Goal: Contribute content: Add original content to the website for others to see

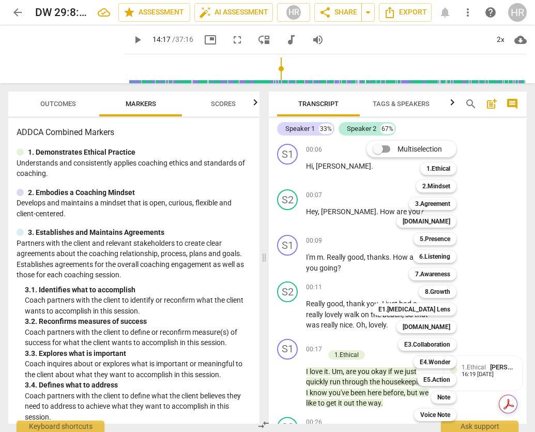
scroll to position [5748, 0]
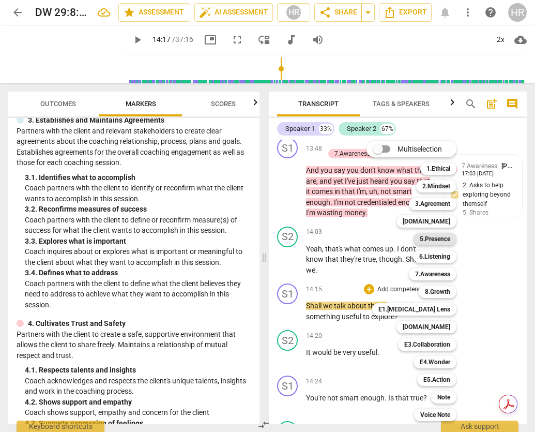
click at [438, 240] on b "5.Presence" at bounding box center [435, 239] width 30 height 12
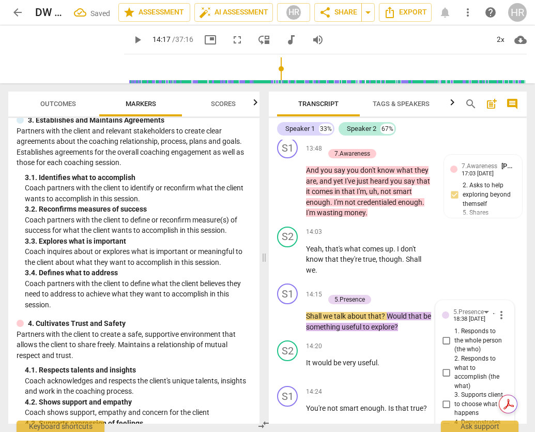
scroll to position [5938, 0]
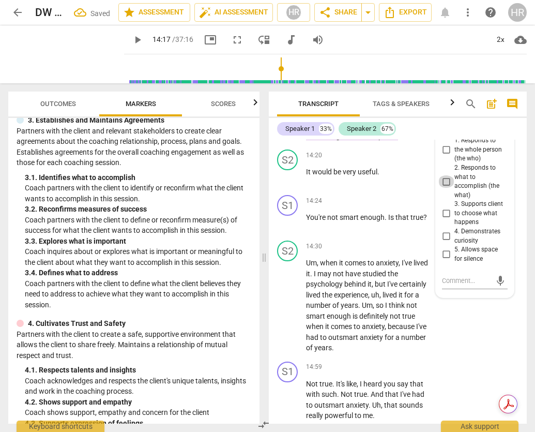
click at [445, 180] on input "2. Responds to what to accomplish (the what)" at bounding box center [446, 181] width 17 height 12
checkbox input "true"
click at [452, 283] on textarea at bounding box center [466, 281] width 49 height 10
type textarea "T"
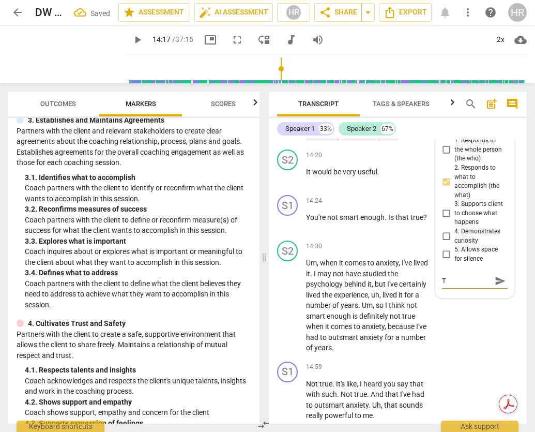
type textarea "Th"
type textarea "Thi"
type textarea "This"
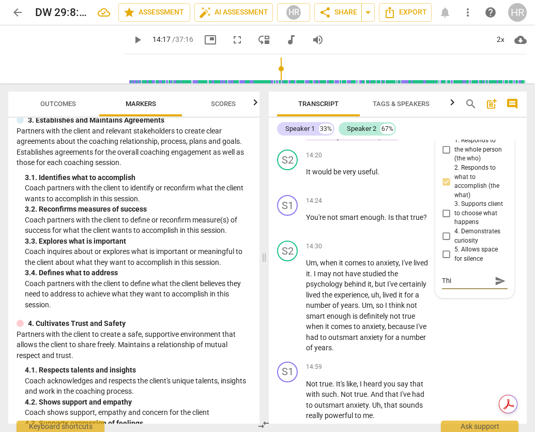
type textarea "This"
type textarea "This s"
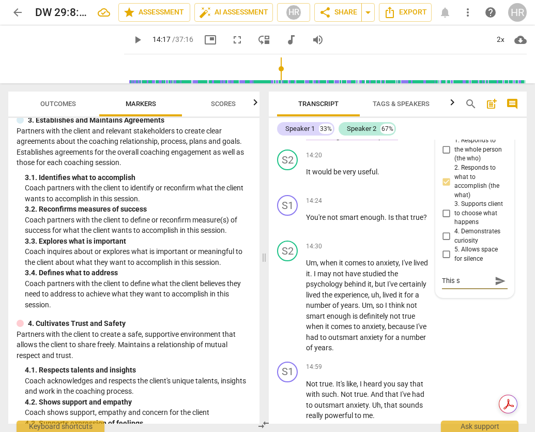
type textarea "This sh"
type textarea "This sho"
type textarea "This shou"
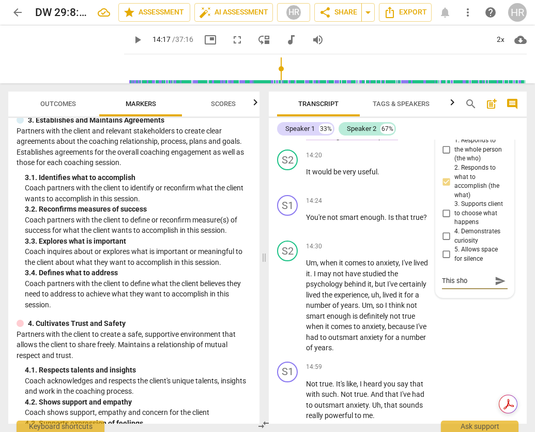
type textarea "This shou"
type textarea "This shoul"
type textarea "This should"
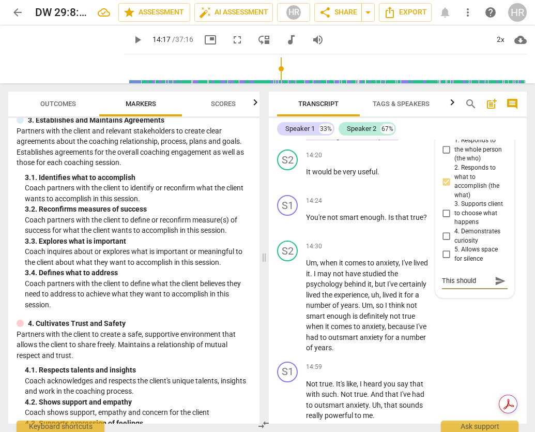
type textarea "This should"
type textarea "This should h"
type textarea "This should ha"
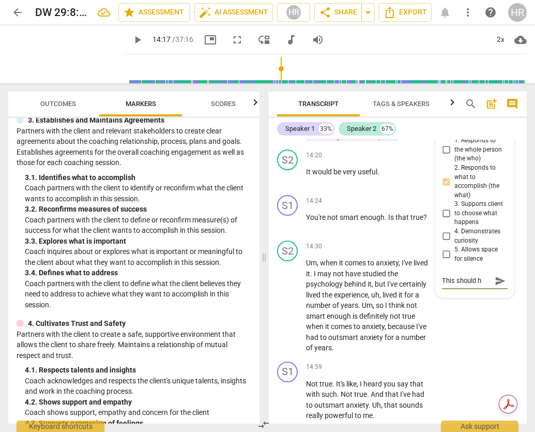
type textarea "This should ha"
type textarea "This should hav"
type textarea "This should have"
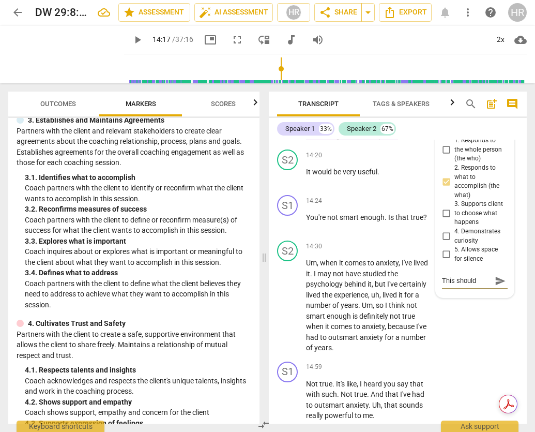
type textarea "This should have"
type textarea "This should have b"
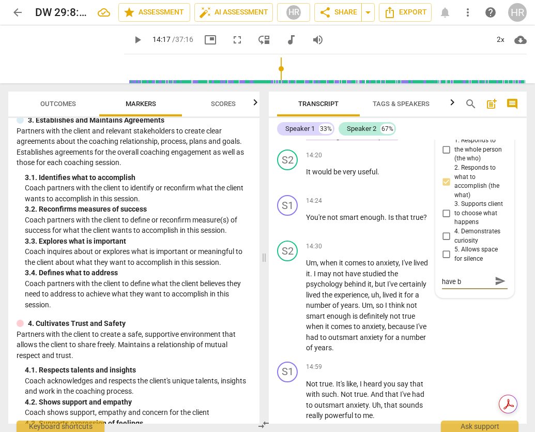
type textarea "This should have be"
type textarea "This should have bee"
type textarea "This should have been"
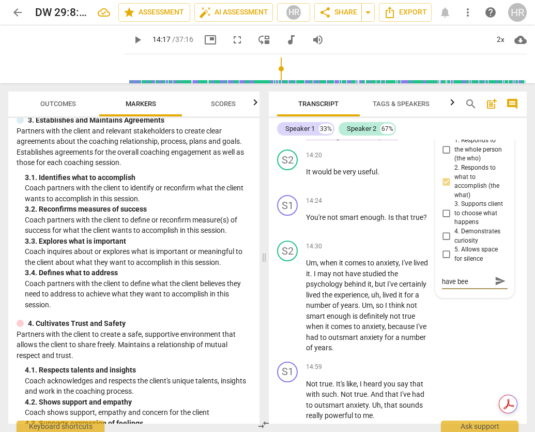
type textarea "This should have been"
type textarea "This should have been a"
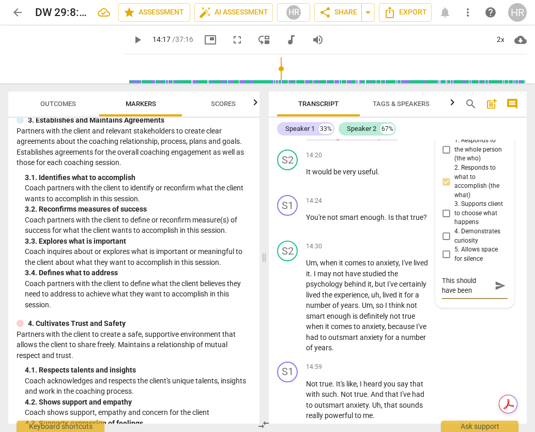
type textarea "This should have been a"
type textarea "This should have been an"
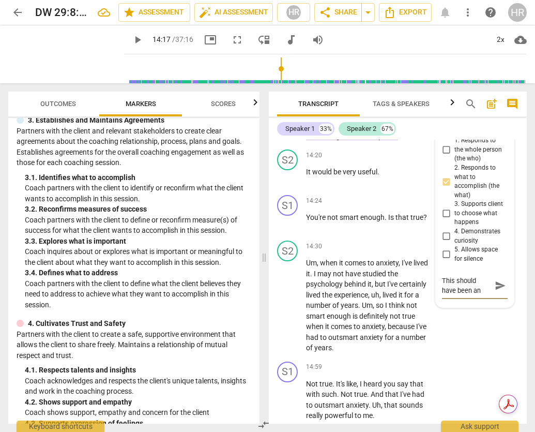
type textarea "This should have been an o"
type textarea "This should have been an op"
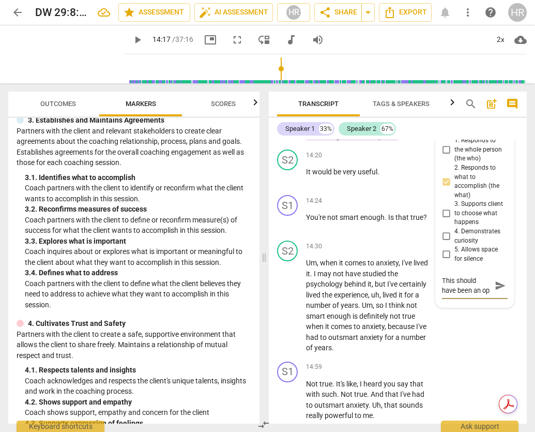
type textarea "This should have been an ope"
type textarea "This should have been an open"
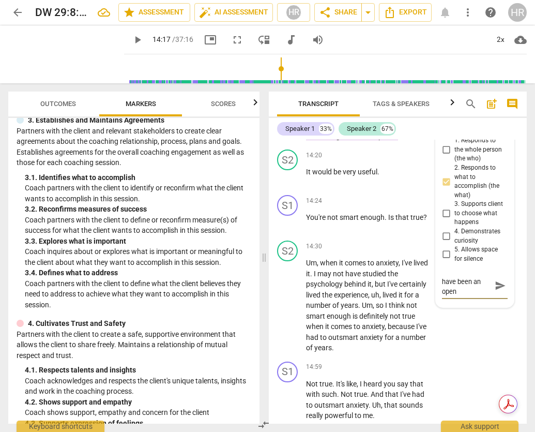
type textarea "This should have been an open"
type textarea "This should have been an open q"
type textarea "This should have been an open qu"
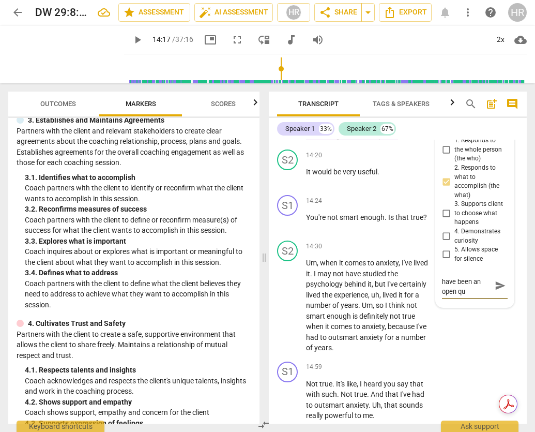
type textarea "This should have been an open que"
type textarea "This should have been an open ques"
type textarea "This should have been an open quest"
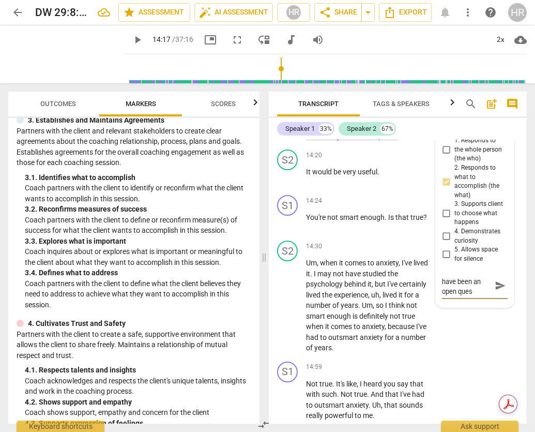
type textarea "This should have been an open quest"
type textarea "This should have been an open questi"
type textarea "This should have been an open questio"
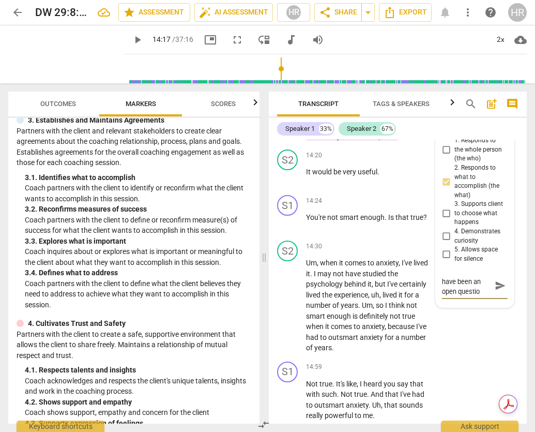
type textarea "This should have been an open question"
type textarea "This should have been an open question."
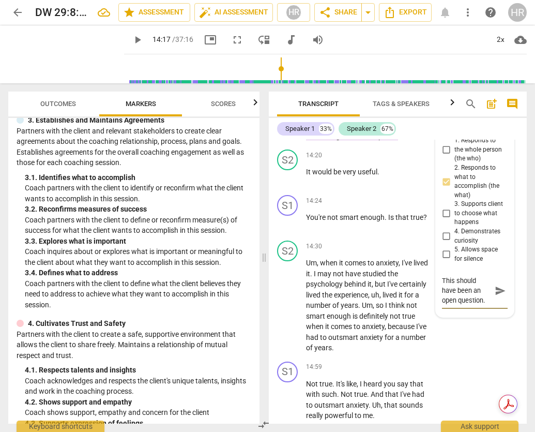
type textarea "This should have been an open question."
click at [495, 295] on span "send" at bounding box center [500, 295] width 11 height 11
click at [131, 36] on span "play_arrow" at bounding box center [137, 40] width 12 height 12
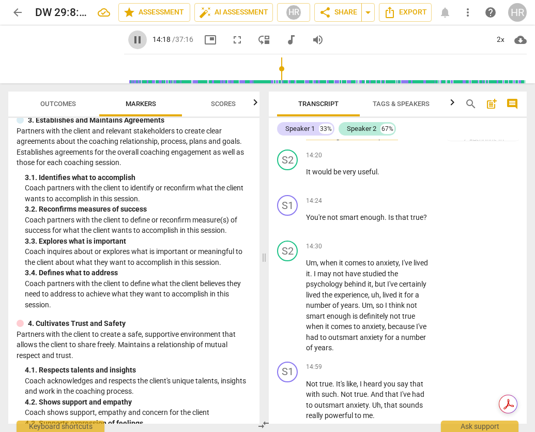
click at [131, 36] on span "pause" at bounding box center [137, 40] width 12 height 12
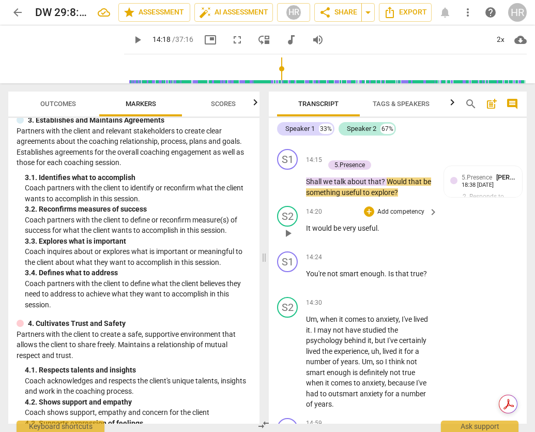
scroll to position [5882, 0]
click at [131, 39] on span "play_arrow" at bounding box center [137, 40] width 12 height 12
click at [131, 39] on span "pause" at bounding box center [137, 40] width 12 height 12
type input "870"
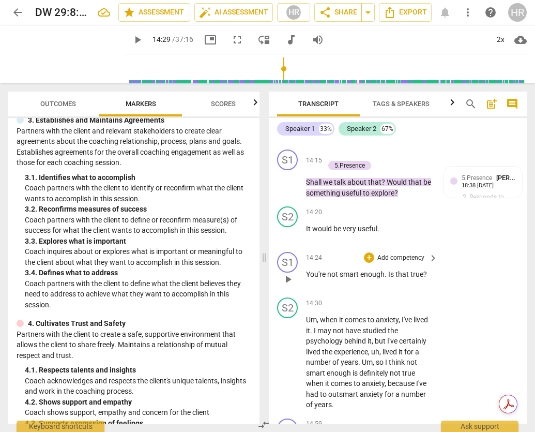
click at [415, 259] on p "Add competency" at bounding box center [400, 257] width 49 height 9
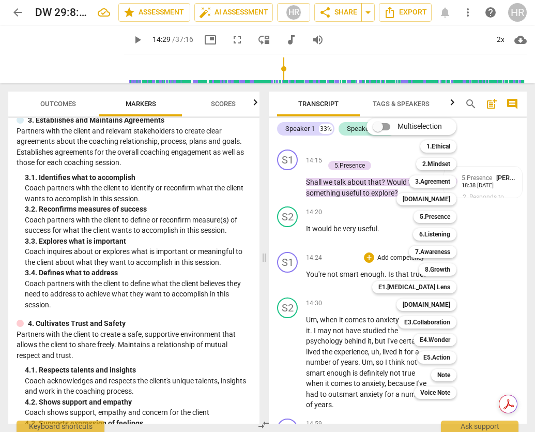
click at [479, 191] on div at bounding box center [267, 216] width 535 height 432
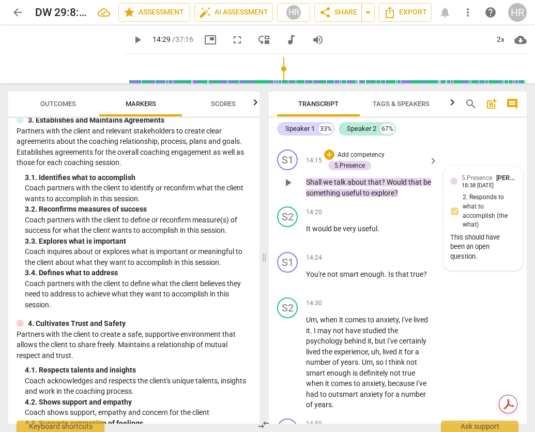
click at [477, 190] on div "5.Presence [PERSON_NAME] 18:38 [DATE] 2. Responds to what to accomplish (the wh…" at bounding box center [483, 218] width 66 height 91
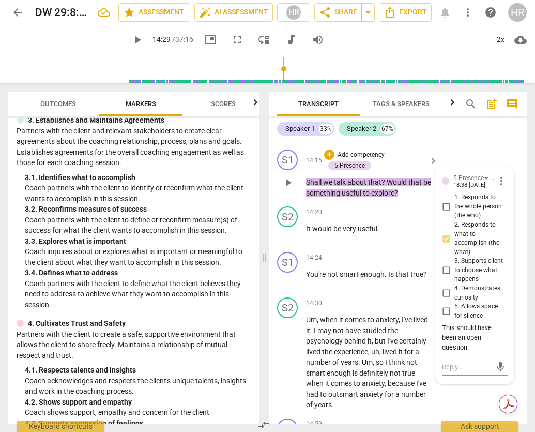
click at [472, 349] on div "This should have been an open question." at bounding box center [475, 337] width 66 height 29
click at [466, 347] on div "This should have been an open question." at bounding box center [475, 337] width 66 height 29
click at [497, 184] on span "more_vert" at bounding box center [501, 181] width 12 height 12
click at [501, 180] on li "Edit" at bounding box center [509, 182] width 36 height 20
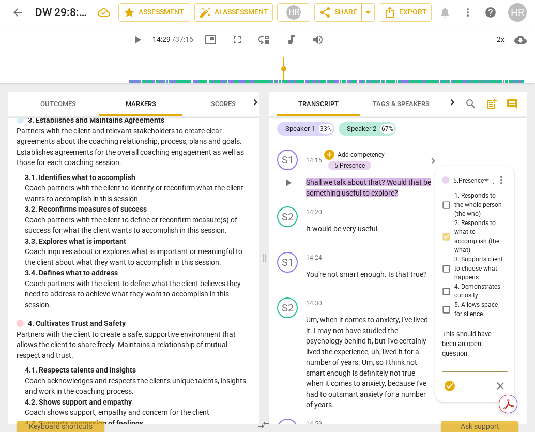
click at [473, 357] on textarea "This should have been an open question." at bounding box center [475, 348] width 66 height 39
type textarea "This should have been an open question."
type textarea "This should have been an open question. A"
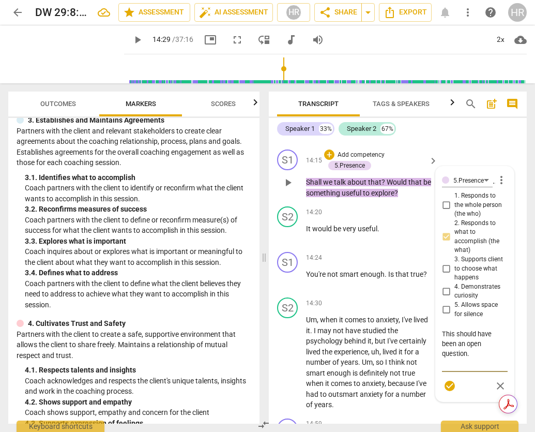
type textarea "This should have been an open question. A"
type textarea "This should have been an open question. Al"
type textarea "This should have been an open question. Alt"
type textarea "This should have been an open question. [GEOGRAPHIC_DATA]"
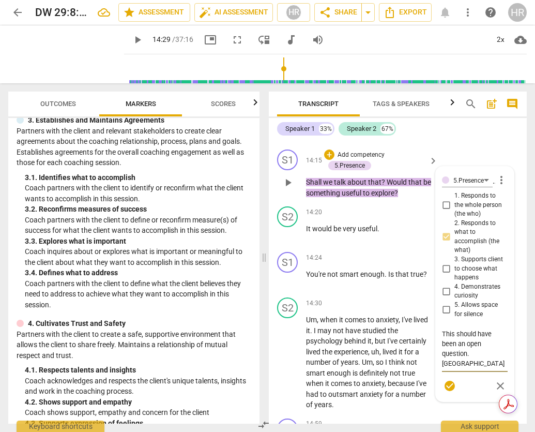
type textarea "This should have been an open question. [GEOGRAPHIC_DATA]"
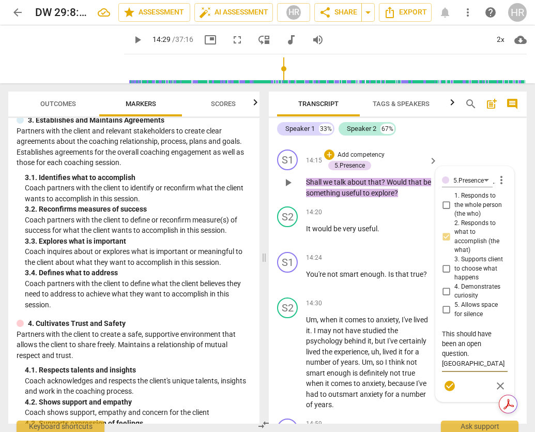
type textarea "This should have been an open question. [GEOGRAPHIC_DATA]"
type textarea "This should have been an open question. Although"
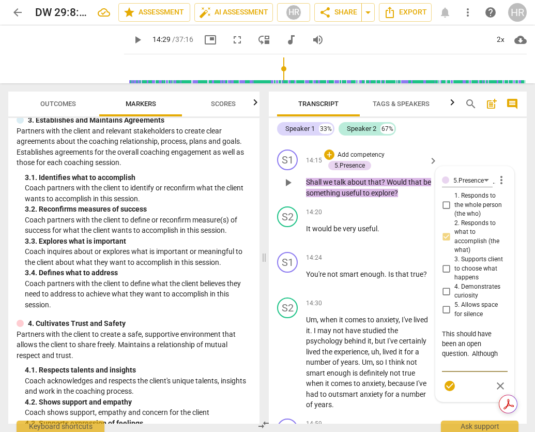
type textarea "This should have been an open question. Although I"
type textarea "This should have been an open question. Although I h"
type textarea "This should have been an open question. Although I ha"
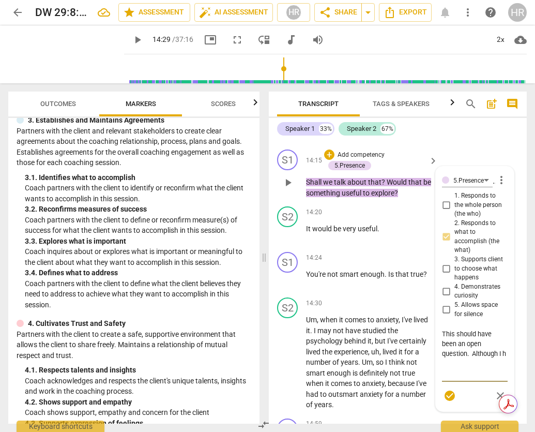
type textarea "This should have been an open question. Although I ha"
type textarea "This should have been an open question. Although I had"
type textarea "This should have been an open question. Although I had n"
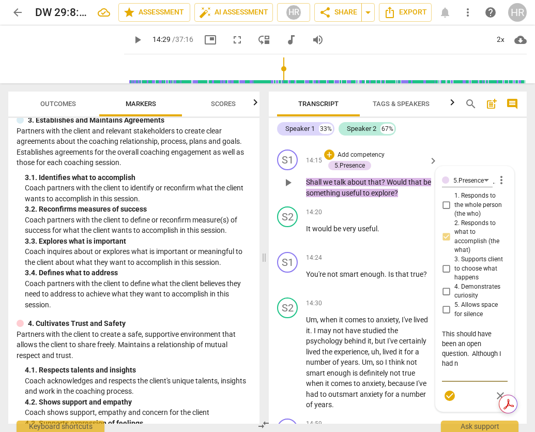
type textarea "This should have been an open question. Although I had no"
type textarea "This should have been an open question. Although I had no a"
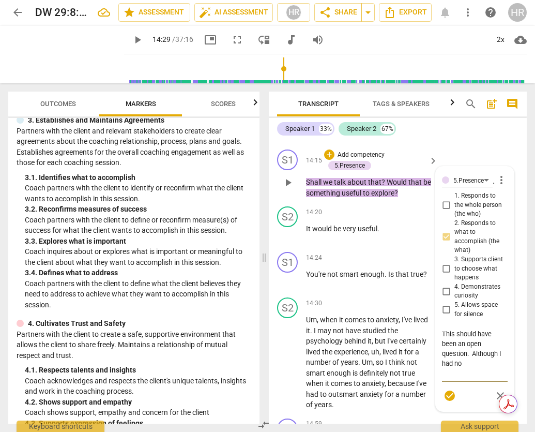
type textarea "This should have been an open question. Although I had no a"
type textarea "This should have been an open question. Although I had no at"
type textarea "This should have been an open question. Although I had no att"
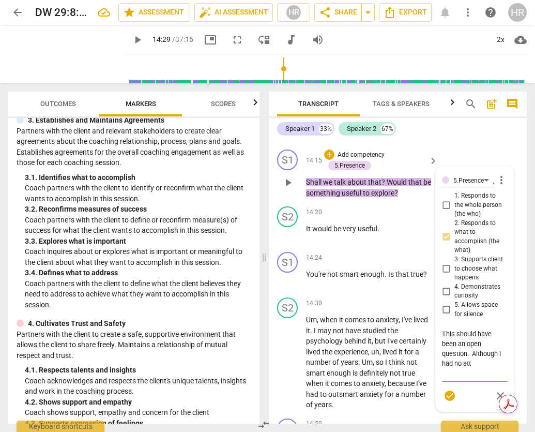
type textarea "This should have been an open question. Although I had no atta"
type textarea "This should have been an open question. Although I had no attac"
type textarea "This should have been an open question. Although I had no attach"
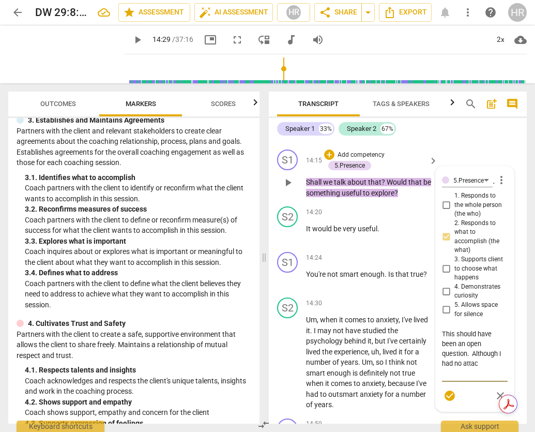
type textarea "This should have been an open question. Although I had no attach"
type textarea "This should have been an open question. Although I had no attachm"
type textarea "This should have been an open question. Although I had no attachme"
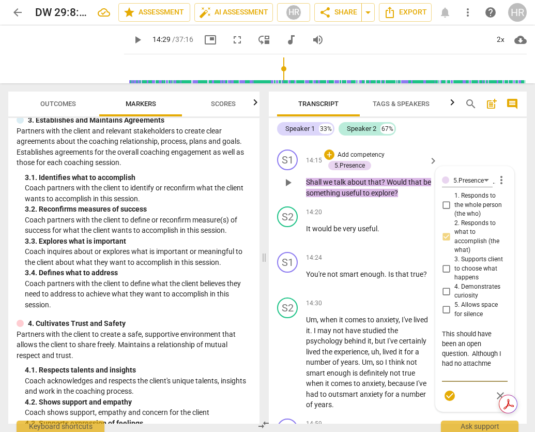
type textarea "This should have been an open question. Although I had no attachmen"
type textarea "This should have been an open question. Although I had no attachment"
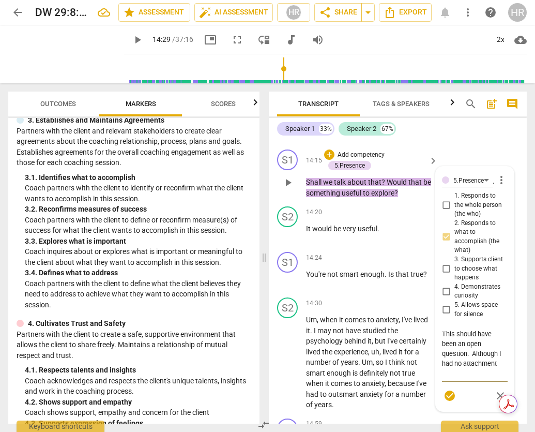
type textarea "This should have been an open question. Although I had no attachment"
type textarea "This should have been an open question. Although I had no attachment t"
type textarea "This should have been an open question. Although I had no attachment to"
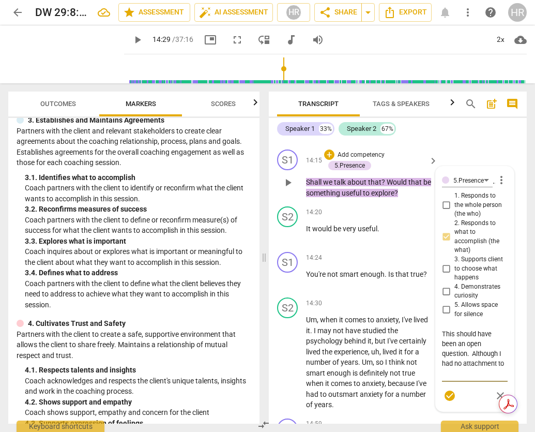
type textarea "This should have been an open question. Although I had no attachment to"
type textarea "This should have been an open question. Although I had no attachment to h"
type textarea "This should have been an open question. Although I had no attachment to he"
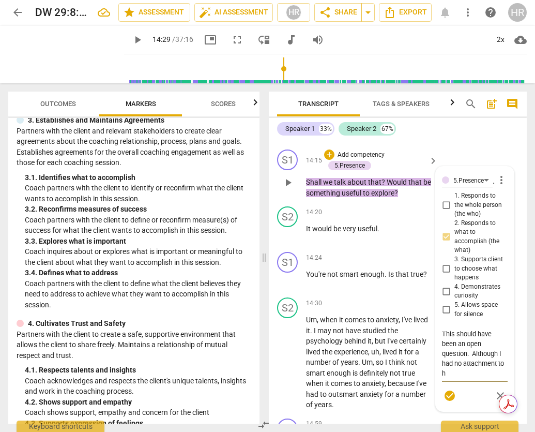
type textarea "This should have been an open question. Although I had no attachment to he"
type textarea "This should have been an open question. Although I had no attachment to her"
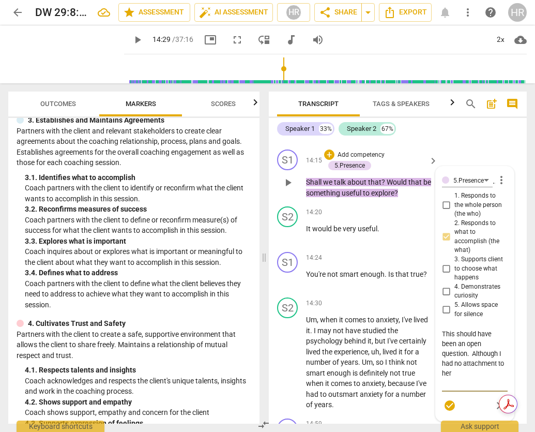
type textarea "This should have been an open question. Although I had no attachment to her r"
type textarea "This should have been an open question. Although I had no attachment to her re"
type textarea "This should have been an open question. Although I had no attachment to her res"
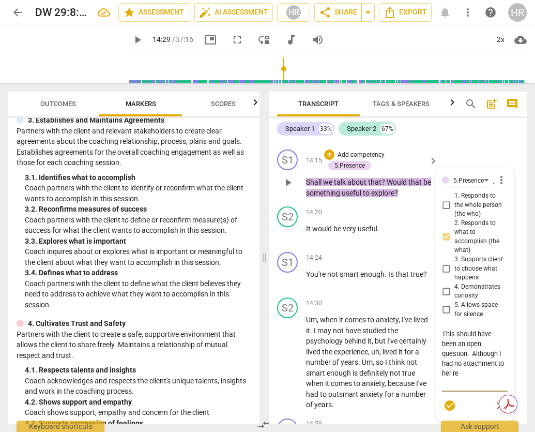
type textarea "This should have been an open question. Although I had no attachment to her res"
type textarea "This should have been an open question. Although I had no attachment to her reso"
type textarea "This should have been an open question. Although I had no attachment to her res…"
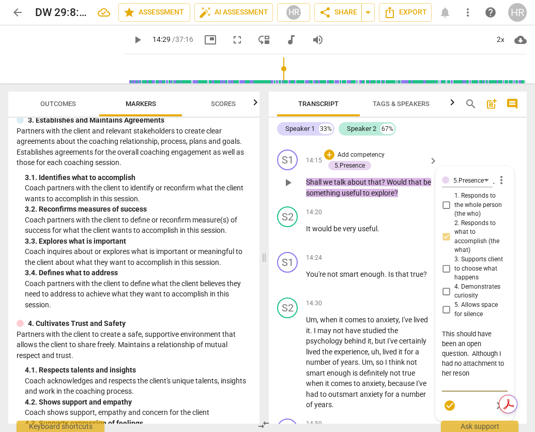
type textarea "This should have been an open question. Although I had no attachment to her res…"
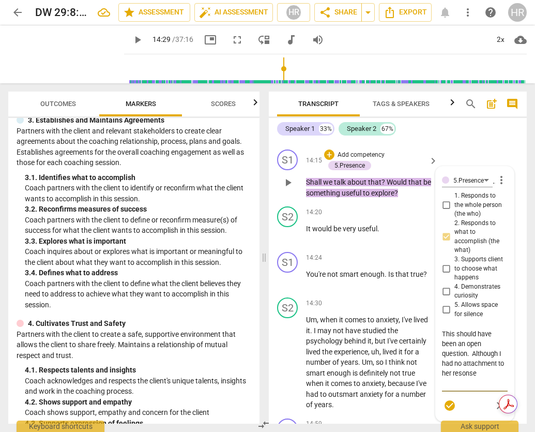
type textarea "This should have been an open question. Although I had no attachment to her res…"
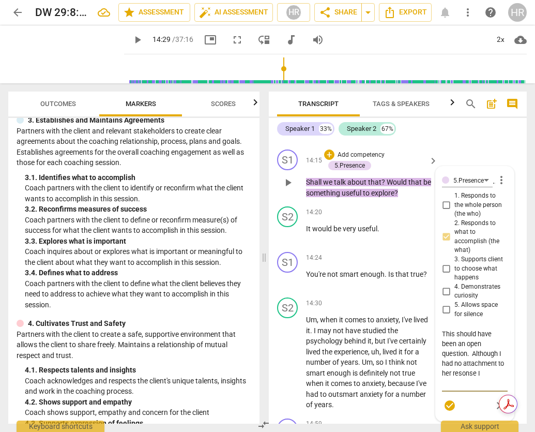
type textarea "This should have been an open question. Although I had no attachment to her res…"
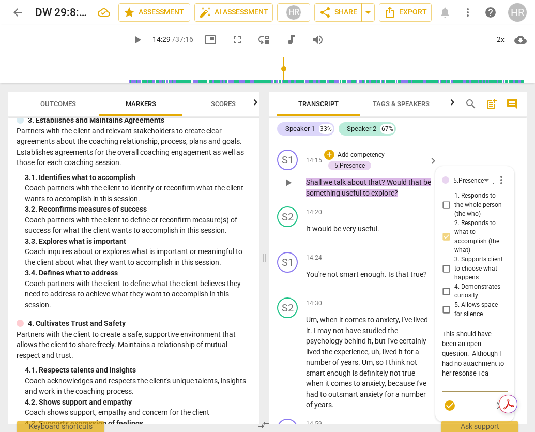
type textarea "This should have been an open question. Although I had no attachment to her res…"
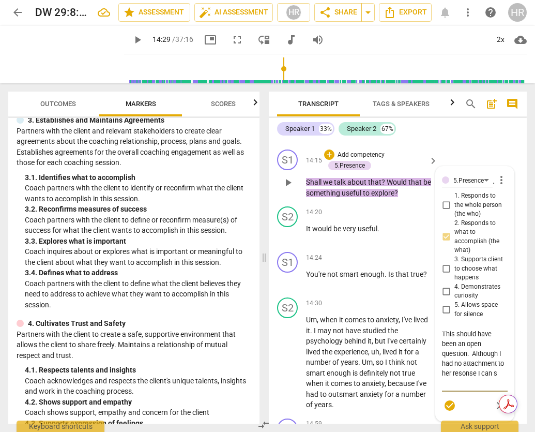
type textarea "This should have been an open question. Although I had no attachment to her res…"
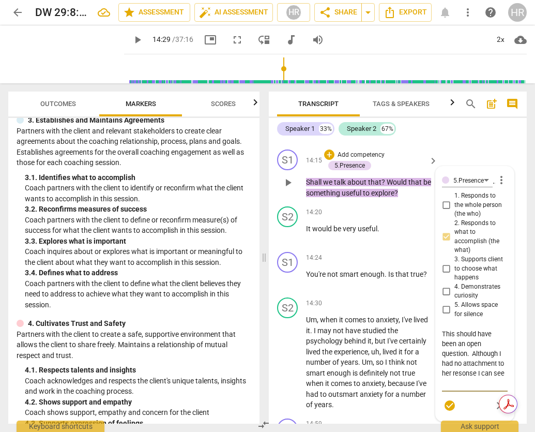
type textarea "This should have been an open question. Although I had no attachment to her res…"
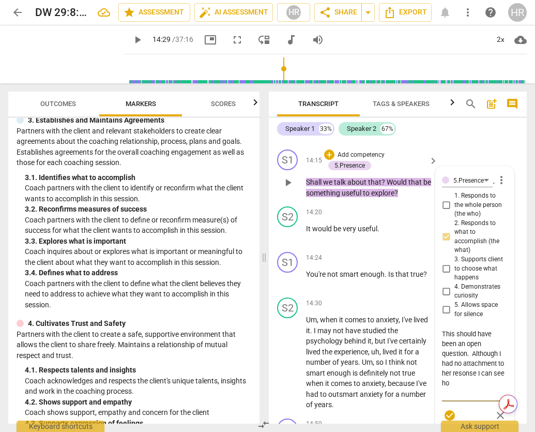
type textarea "This should have been an open question. Although I had no attachment to her res…"
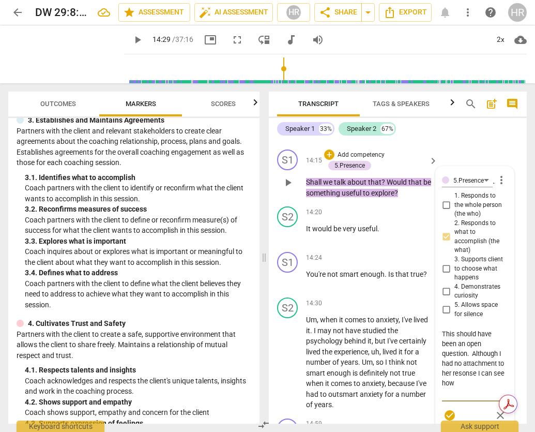
type textarea "This should have been an open question. Although I had no attachment to her res…"
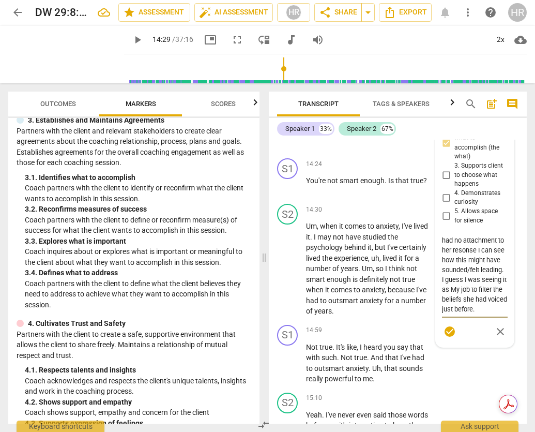
scroll to position [5993, 0]
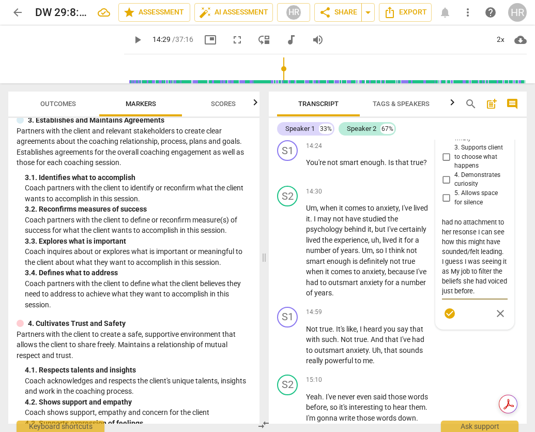
click at [448, 314] on span "check_circle" at bounding box center [450, 313] width 12 height 12
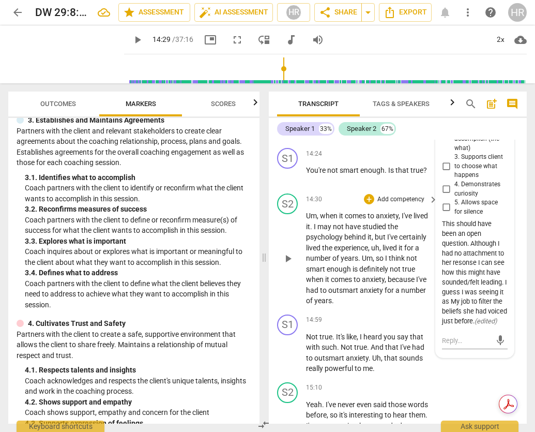
scroll to position [5985, 0]
click at [411, 156] on p "Add competency" at bounding box center [400, 154] width 49 height 9
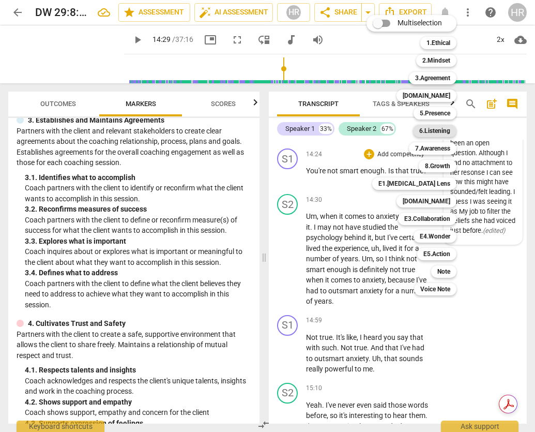
click at [432, 133] on b "6.Listening" at bounding box center [434, 131] width 31 height 12
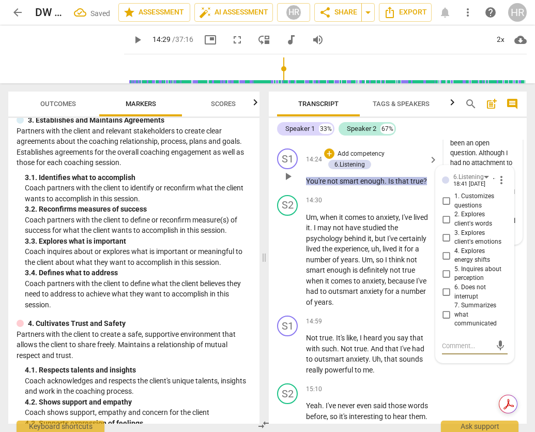
click at [446, 273] on input "5. Inquires about perception" at bounding box center [446, 273] width 17 height 12
click at [444, 203] on input "1. Customizes questions" at bounding box center [446, 201] width 17 height 12
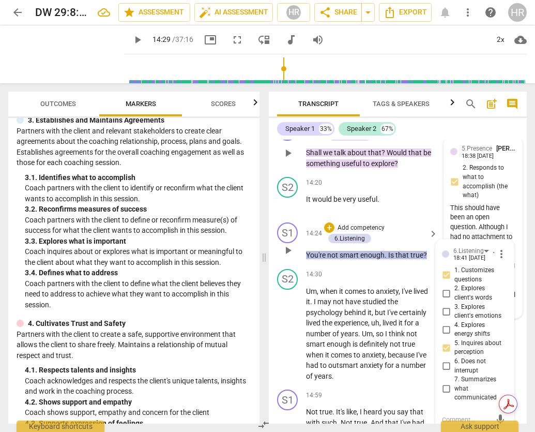
scroll to position [5887, 0]
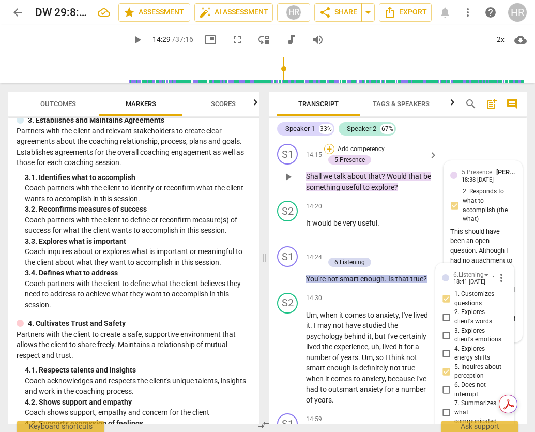
click at [329, 148] on div "+" at bounding box center [329, 149] width 10 height 10
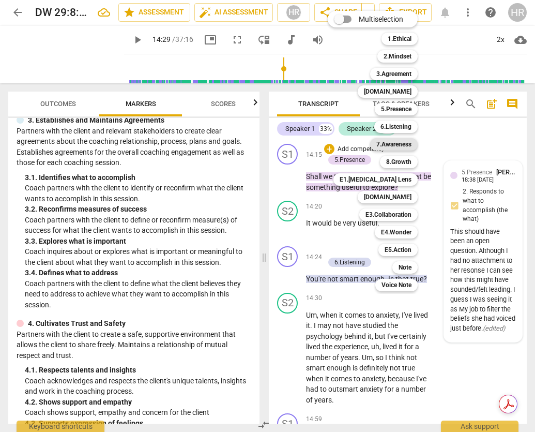
click at [387, 145] on b "7.Awareness" at bounding box center [393, 144] width 35 height 12
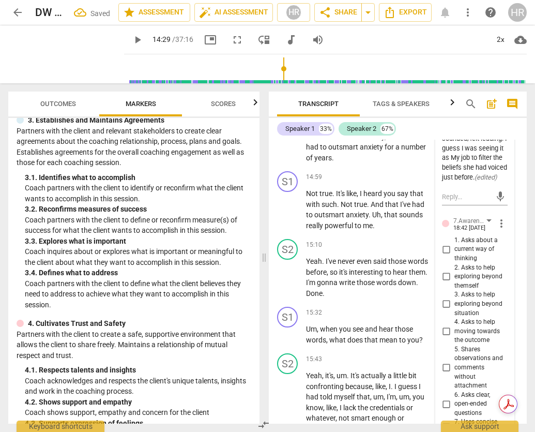
scroll to position [6164, 0]
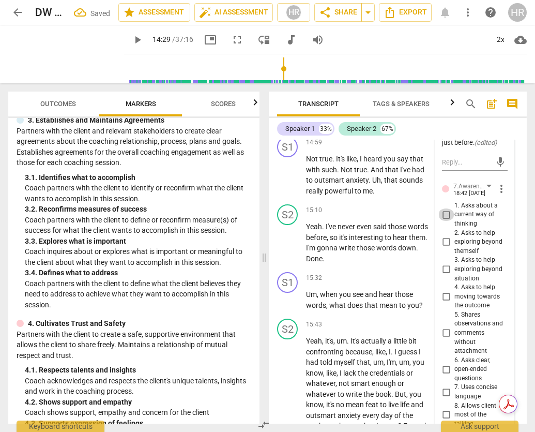
click at [446, 221] on input "1. Asks about a current way of thinking" at bounding box center [446, 214] width 17 height 12
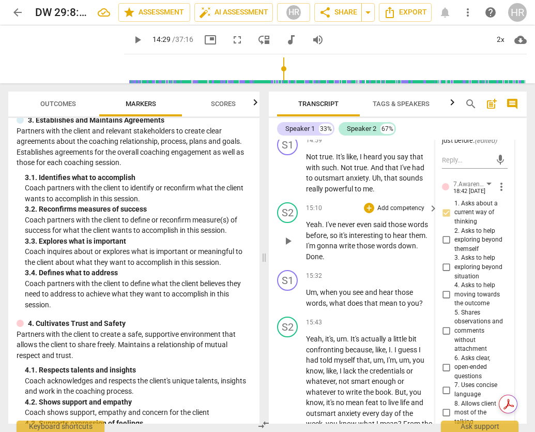
click at [394, 260] on p "Yeah . I've never even said those words before , so it's interesting to hear th…" at bounding box center [369, 240] width 127 height 42
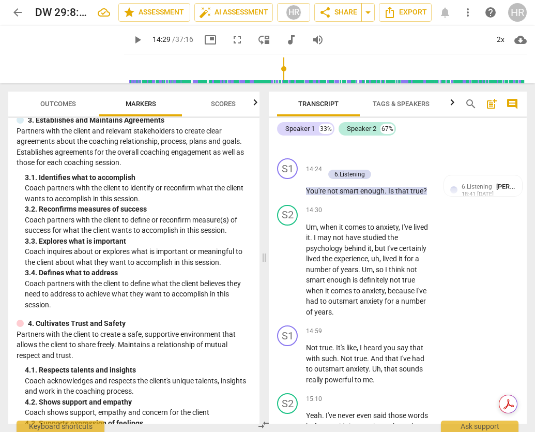
scroll to position [5974, 0]
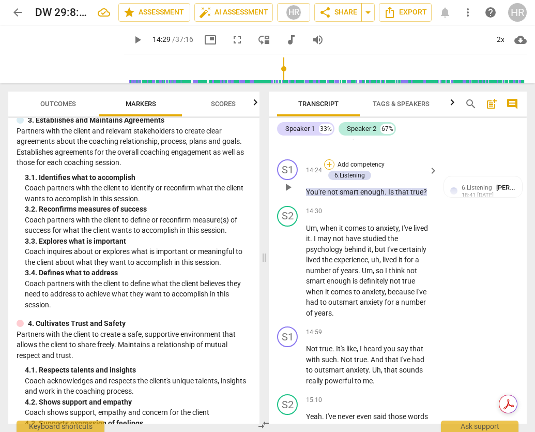
click at [328, 163] on div "+" at bounding box center [329, 164] width 10 height 10
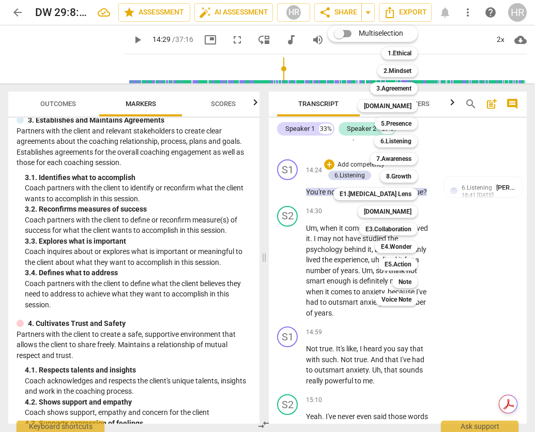
click at [126, 38] on div at bounding box center [267, 216] width 535 height 432
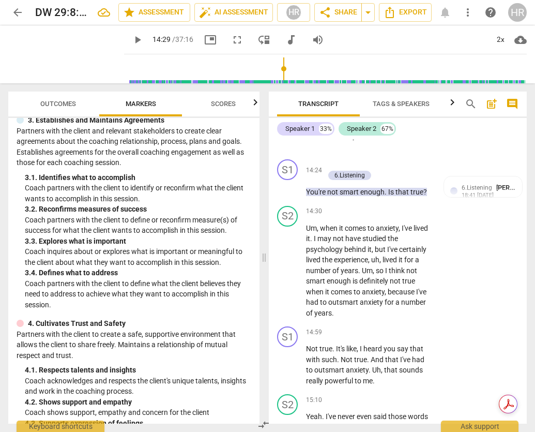
click at [131, 40] on span "play_arrow" at bounding box center [137, 40] width 12 height 12
click at [131, 40] on span "pause" at bounding box center [137, 40] width 12 height 12
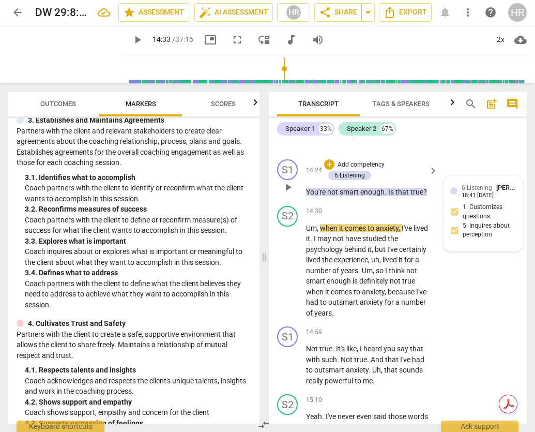
click at [476, 188] on span "6.Listening" at bounding box center [477, 187] width 30 height 7
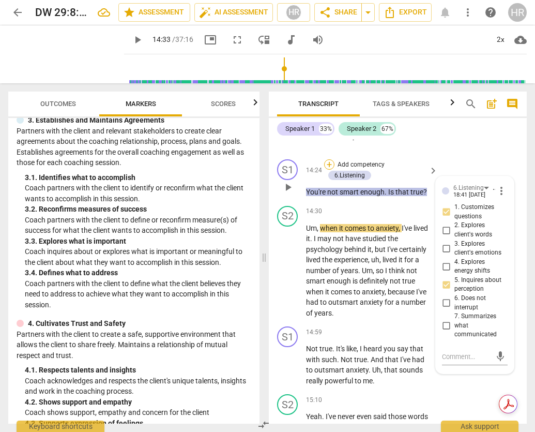
click at [329, 165] on div "+" at bounding box center [329, 164] width 10 height 10
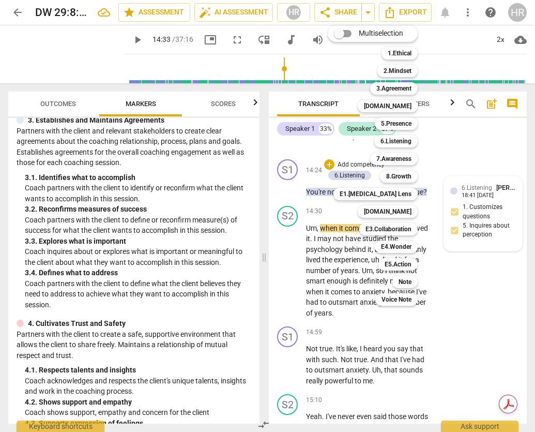
click at [336, 218] on div "Multiselection m 1.Ethical 1 2.Mindset 2 3.Agreement 3 [DOMAIN_NAME] 4 5.Presen…" at bounding box center [381, 165] width 114 height 285
click at [277, 194] on div at bounding box center [267, 216] width 535 height 432
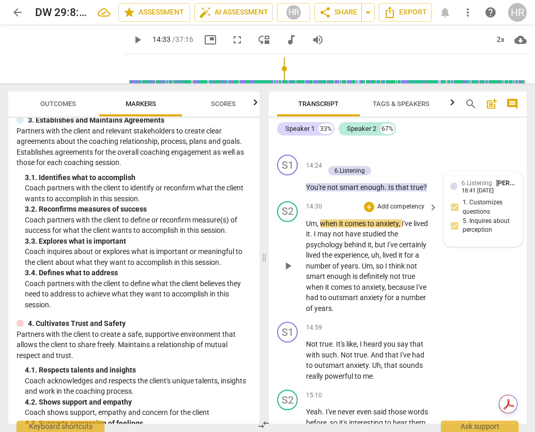
scroll to position [5977, 0]
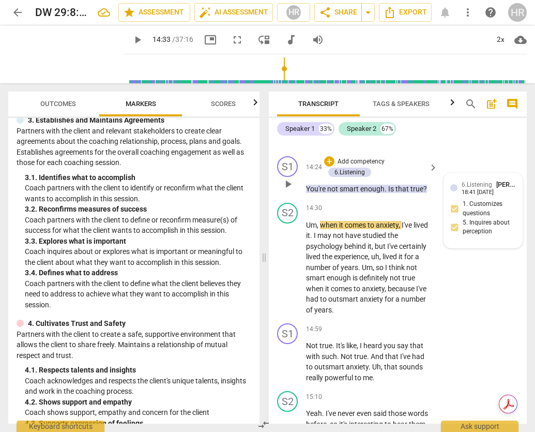
click at [334, 162] on div "+ Add competency" at bounding box center [355, 161] width 62 height 10
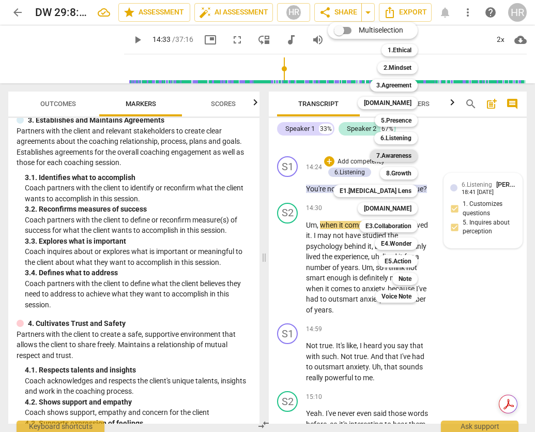
click at [405, 157] on b "7.Awareness" at bounding box center [393, 155] width 35 height 12
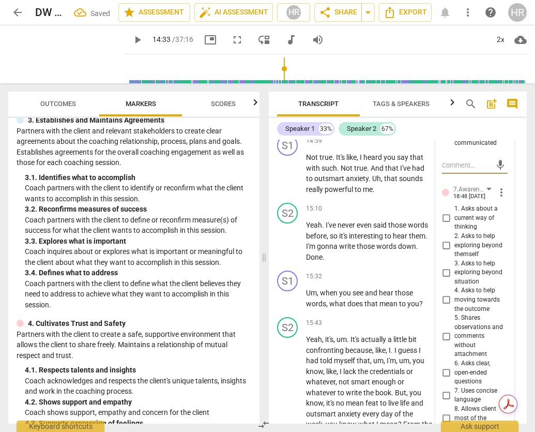
scroll to position [6182, 0]
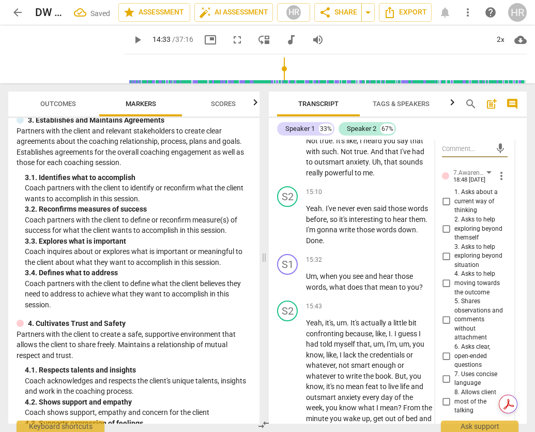
click at [445, 283] on input "4. Asks to help moving towards the outcome" at bounding box center [446, 283] width 17 height 12
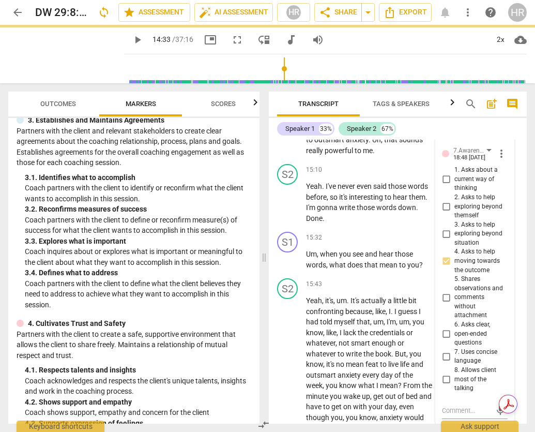
scroll to position [6335, 0]
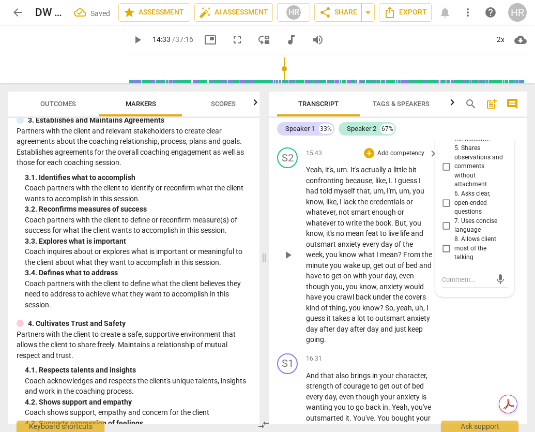
click at [477, 319] on div "S2 play_arrow pause 15:43 + Add competency keyboard_arrow_right Yeah , it's , u…" at bounding box center [398, 246] width 258 height 206
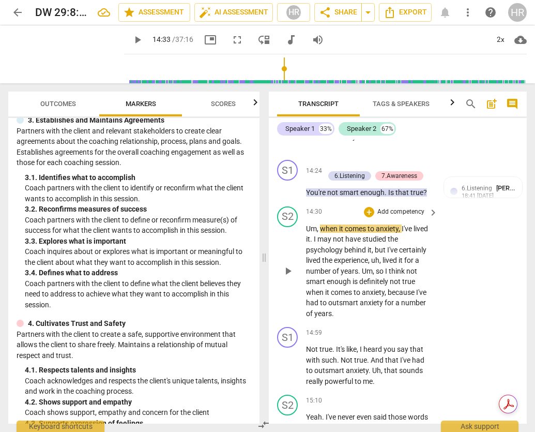
scroll to position [5975, 0]
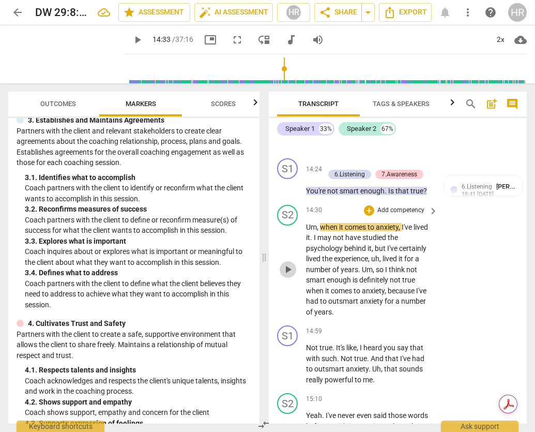
click at [291, 269] on span "play_arrow" at bounding box center [288, 269] width 12 height 12
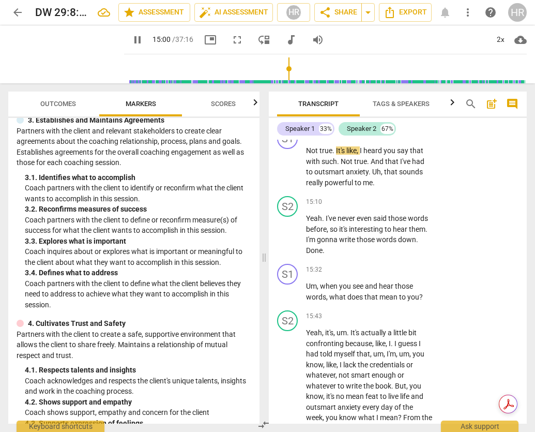
scroll to position [6172, 0]
click at [301, 188] on div "S1 play_arrow pause" at bounding box center [291, 158] width 29 height 59
click at [289, 167] on span "pause" at bounding box center [288, 167] width 12 height 12
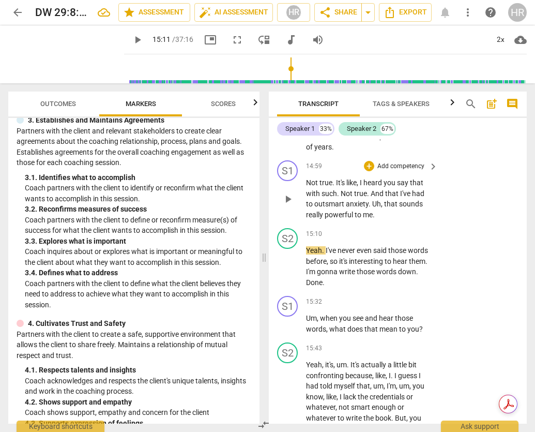
scroll to position [6122, 0]
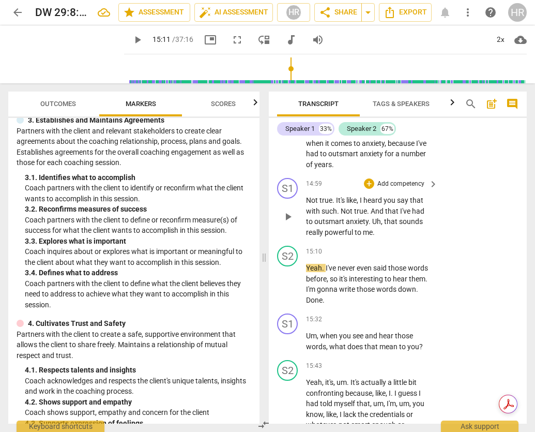
click at [387, 183] on p "Add competency" at bounding box center [400, 183] width 49 height 9
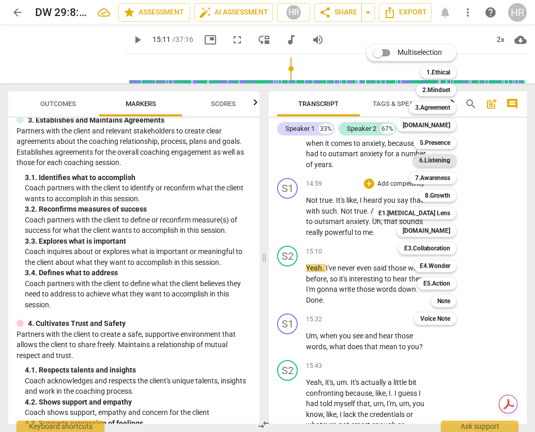
click at [441, 158] on b "6.Listening" at bounding box center [434, 160] width 31 height 12
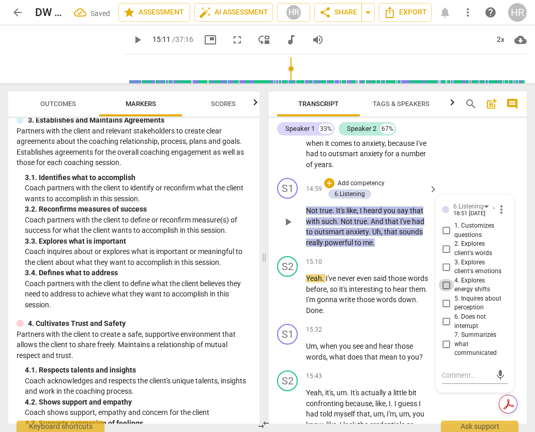
click at [444, 283] on input "4. Explores energy shifts" at bounding box center [446, 285] width 17 height 12
click at [288, 296] on span "play_arrow" at bounding box center [288, 294] width 12 height 12
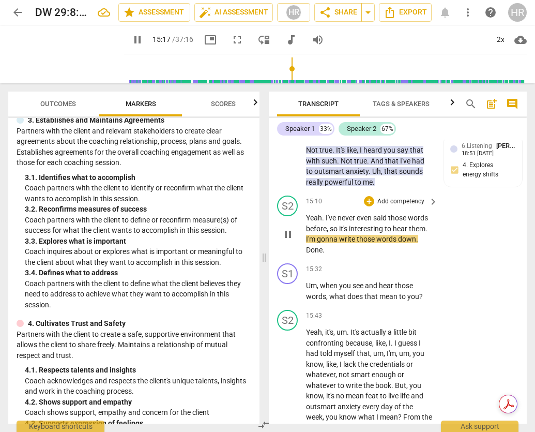
scroll to position [6184, 0]
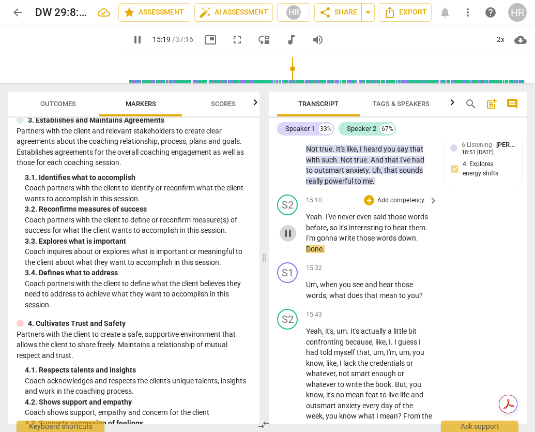
click at [287, 239] on span "pause" at bounding box center [288, 233] width 12 height 12
click at [287, 238] on span "play_arrow" at bounding box center [288, 233] width 12 height 12
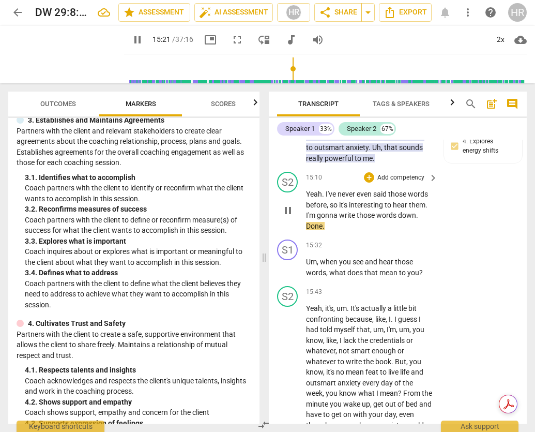
scroll to position [6211, 0]
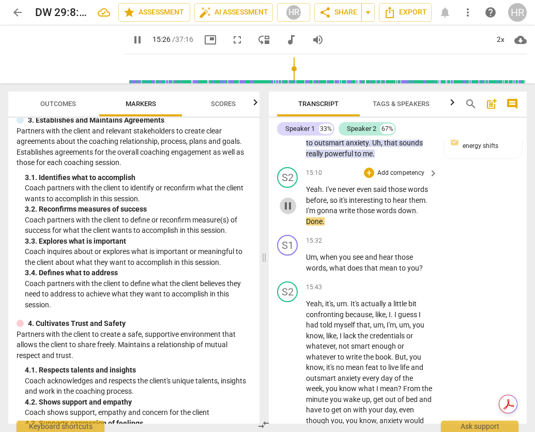
click at [287, 206] on span "pause" at bounding box center [288, 206] width 12 height 12
click at [287, 206] on span "play_arrow" at bounding box center [288, 206] width 12 height 12
click at [287, 206] on span "pause" at bounding box center [288, 206] width 12 height 12
click at [131, 40] on span "play_arrow" at bounding box center [137, 40] width 12 height 12
click at [131, 40] on span "pause" at bounding box center [137, 40] width 12 height 12
